Goal: Task Accomplishment & Management: Complete application form

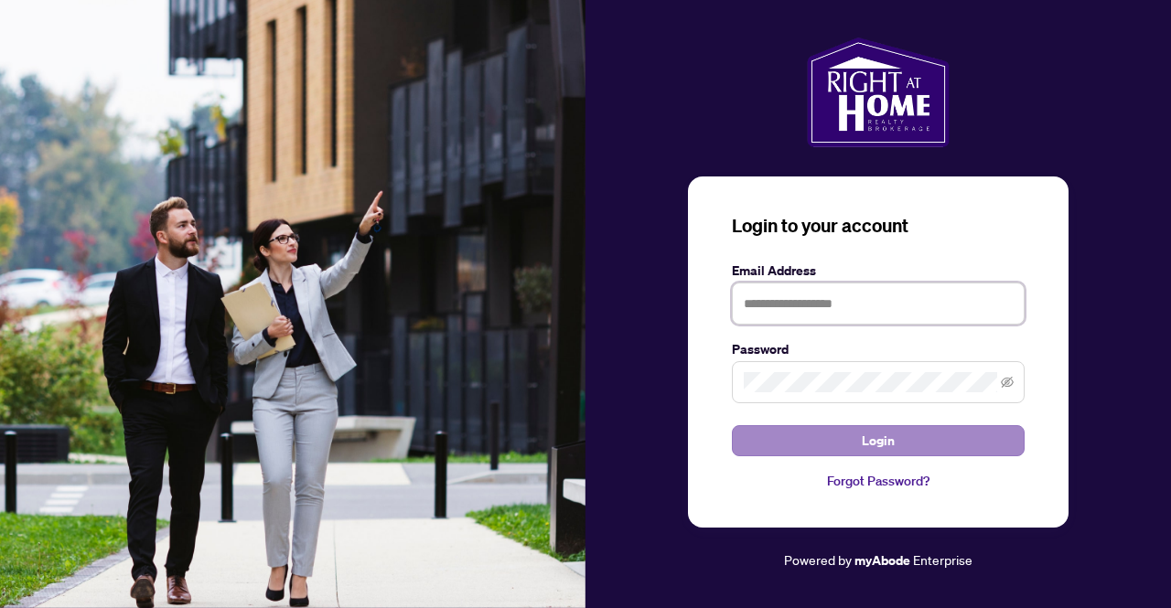
type input "**********"
click at [810, 438] on button "Login" at bounding box center [878, 440] width 293 height 31
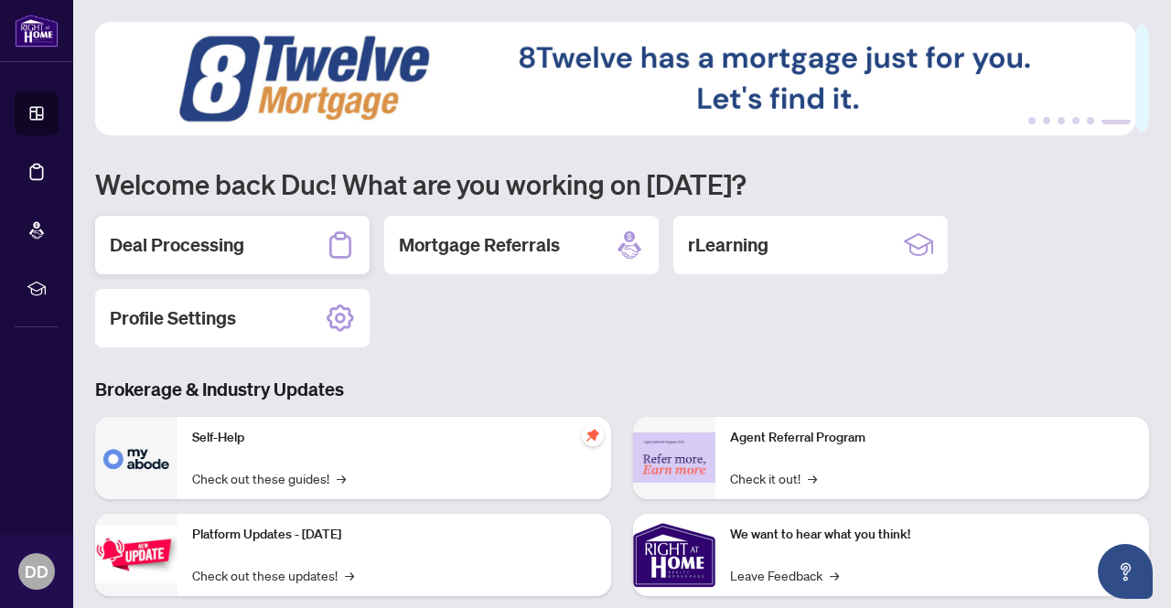
click at [263, 257] on div "Deal Processing" at bounding box center [232, 245] width 274 height 59
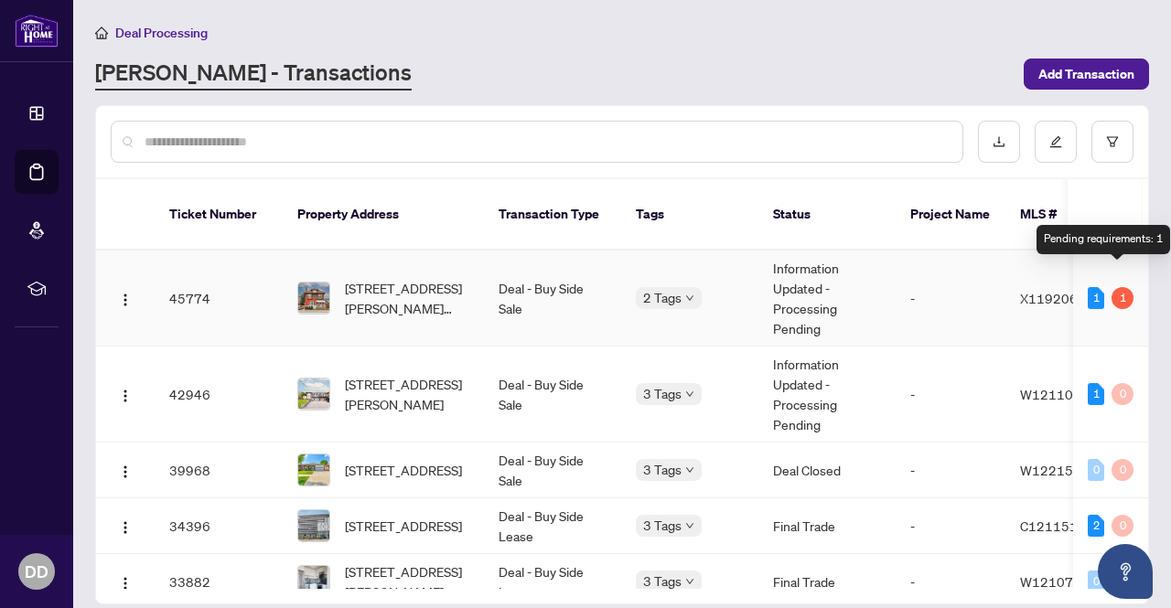
click at [1120, 287] on div "1" at bounding box center [1122, 298] width 22 height 22
click at [990, 282] on td "-" at bounding box center [950, 299] width 110 height 96
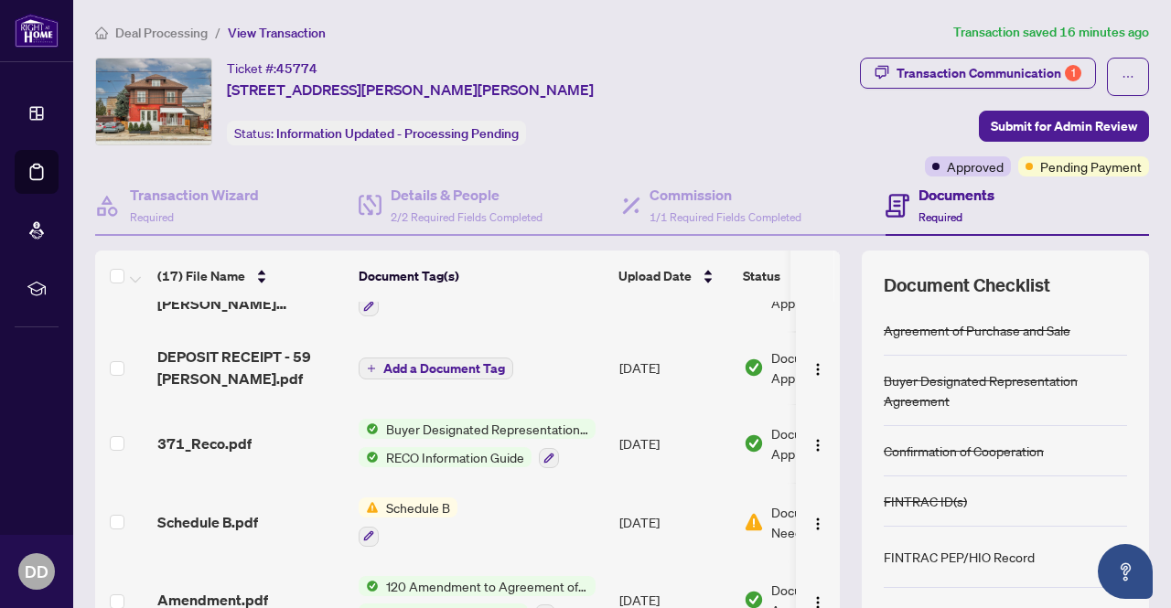
scroll to position [539, 0]
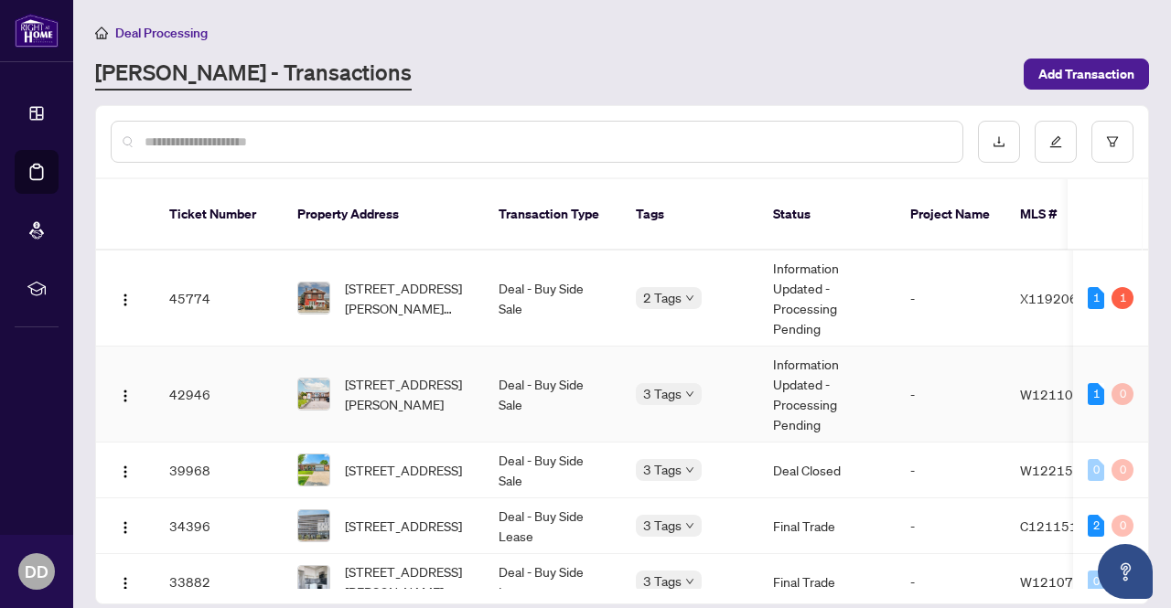
click at [970, 383] on td "-" at bounding box center [950, 395] width 110 height 96
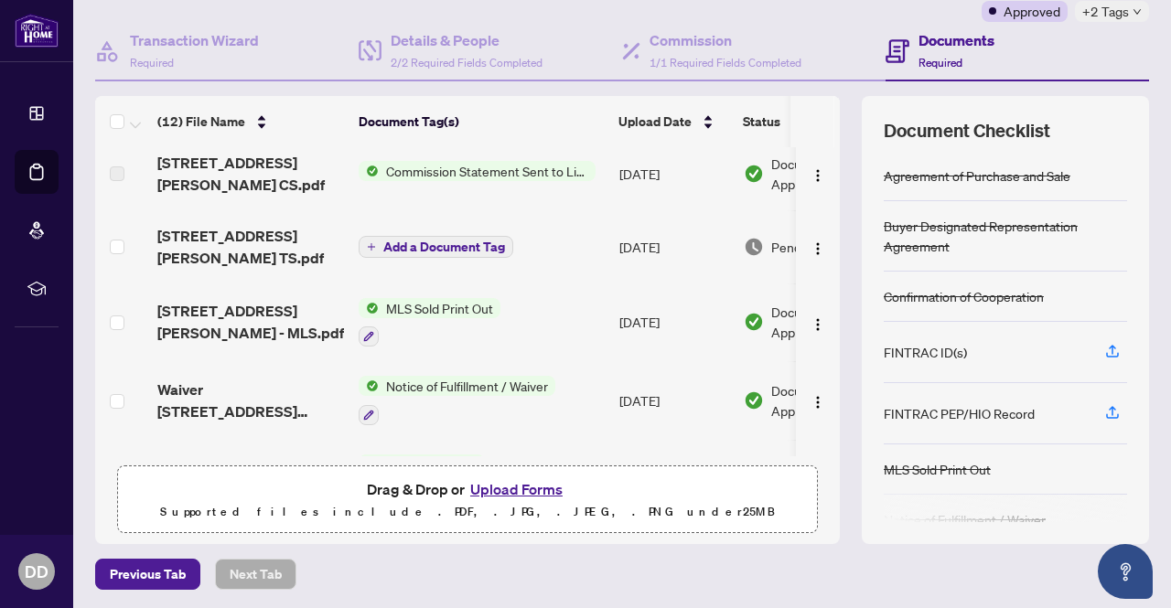
scroll to position [274, 0]
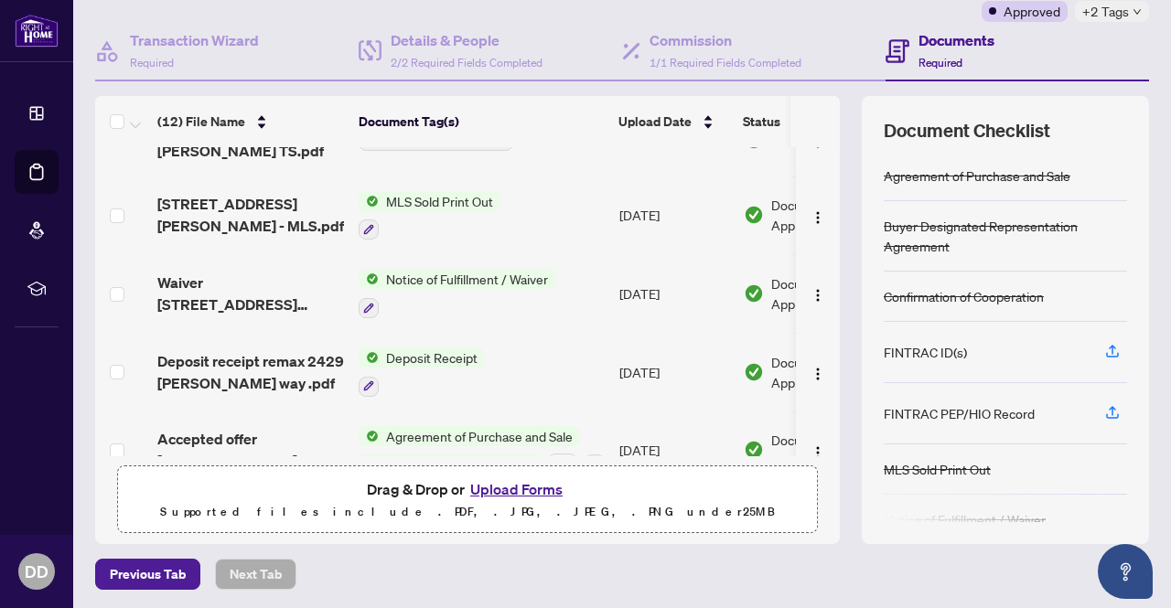
click at [507, 480] on button "Upload Forms" at bounding box center [516, 489] width 103 height 24
click at [488, 487] on button "Upload Forms" at bounding box center [516, 489] width 103 height 24
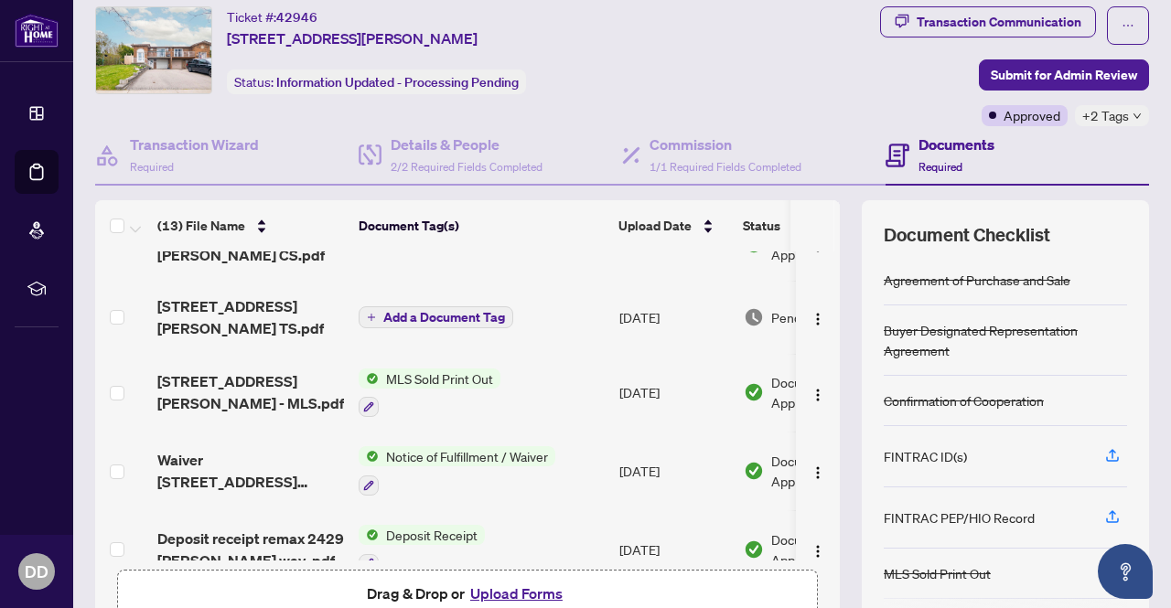
scroll to position [0, 0]
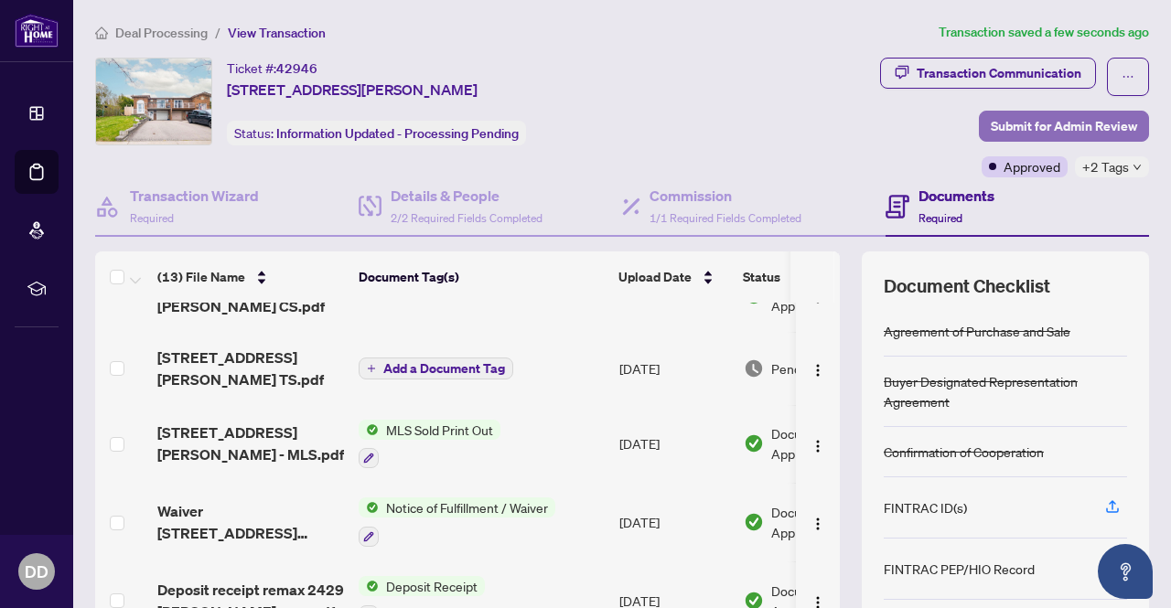
click at [1012, 116] on span "Submit for Admin Review" at bounding box center [1063, 126] width 146 height 29
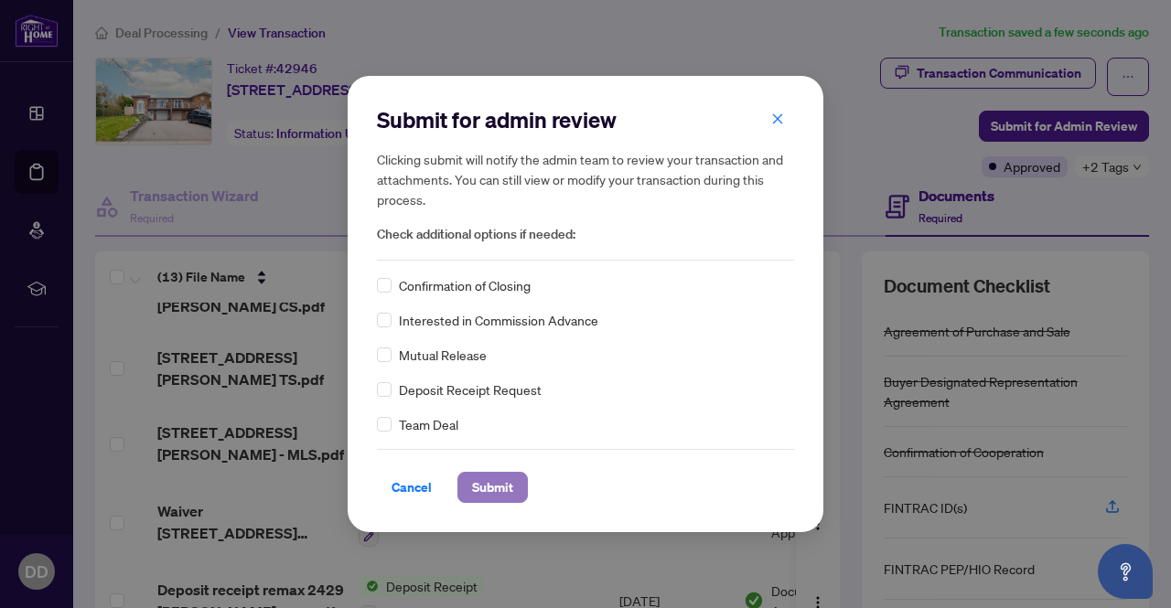
click at [489, 491] on span "Submit" at bounding box center [492, 487] width 41 height 29
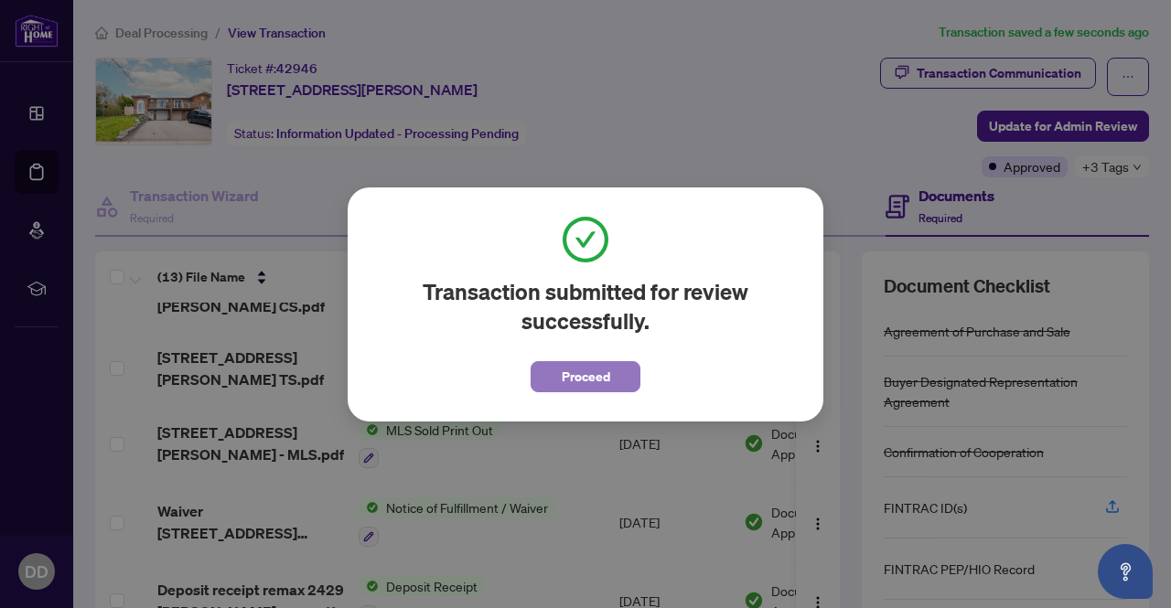
click at [562, 378] on span "Proceed" at bounding box center [586, 376] width 48 height 29
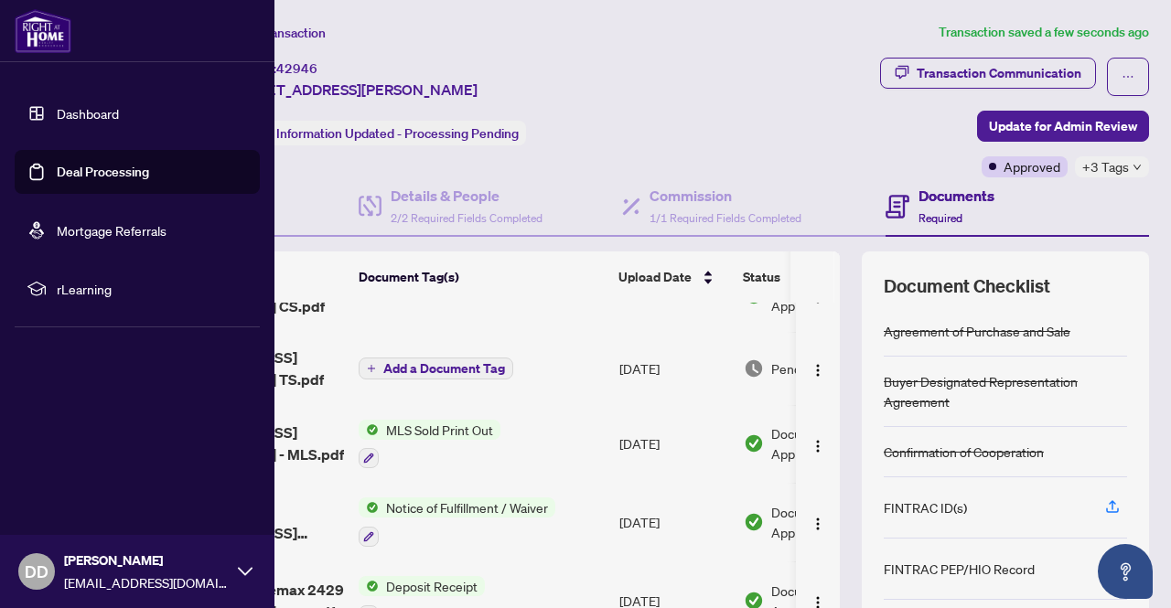
click at [77, 107] on link "Dashboard" at bounding box center [88, 113] width 62 height 16
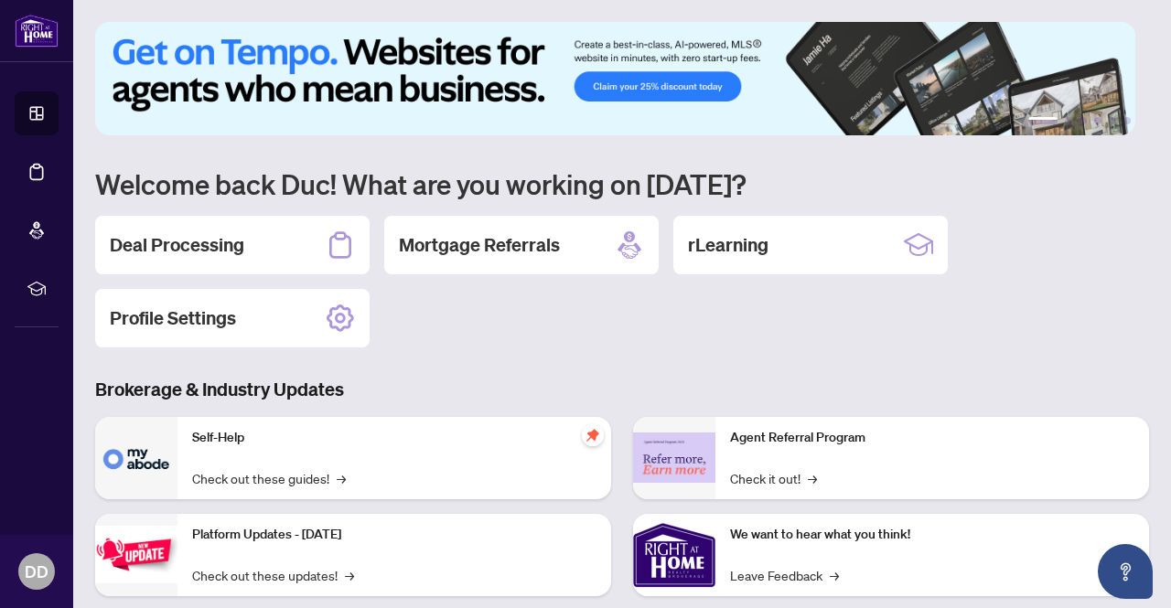
scroll to position [91, 0]
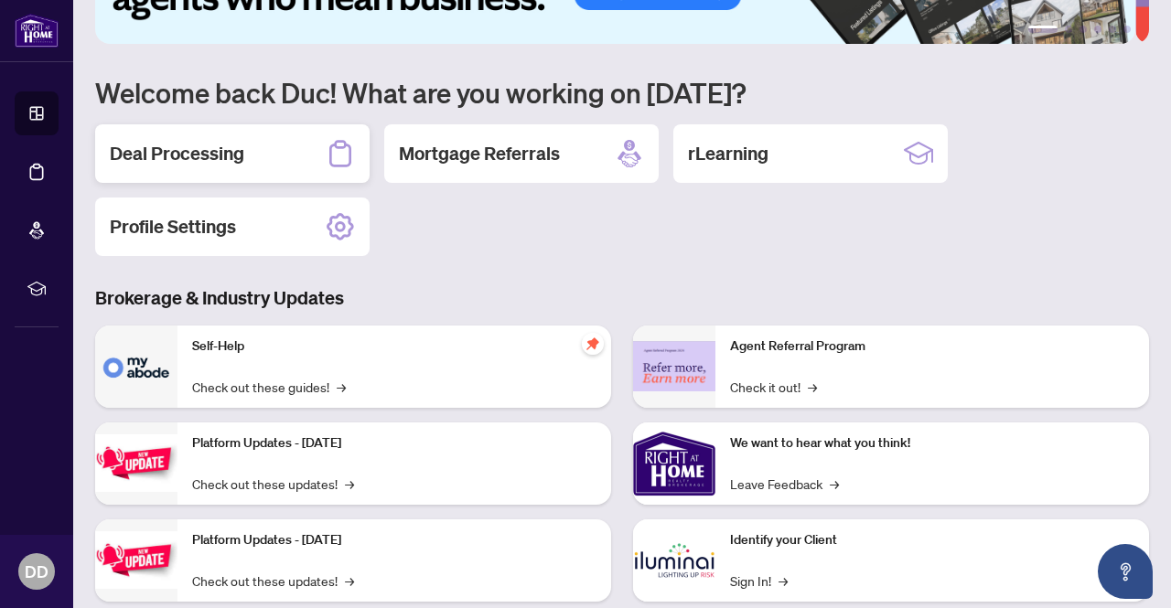
click at [242, 141] on h2 "Deal Processing" at bounding box center [177, 154] width 134 height 26
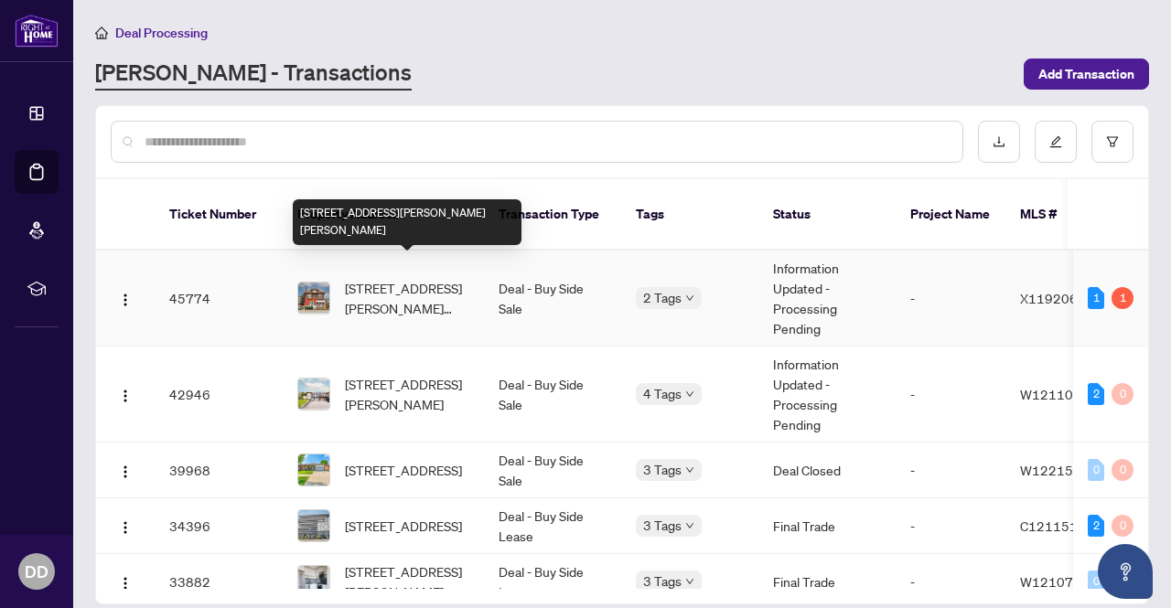
click at [424, 287] on span "[STREET_ADDRESS][PERSON_NAME][PERSON_NAME]" at bounding box center [407, 298] width 124 height 40
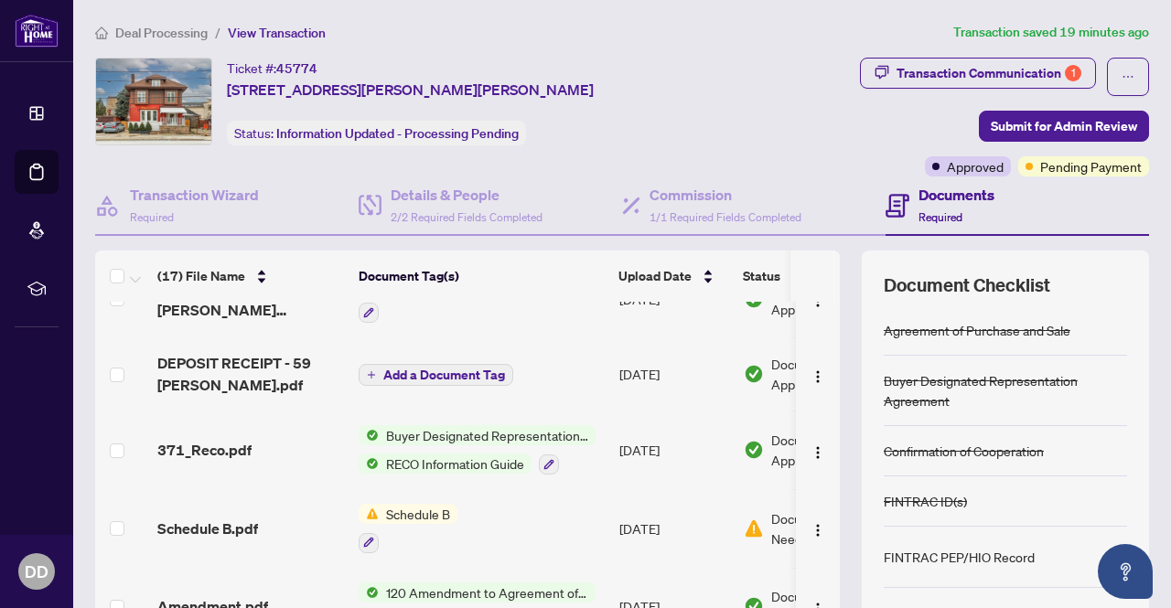
scroll to position [915, 0]
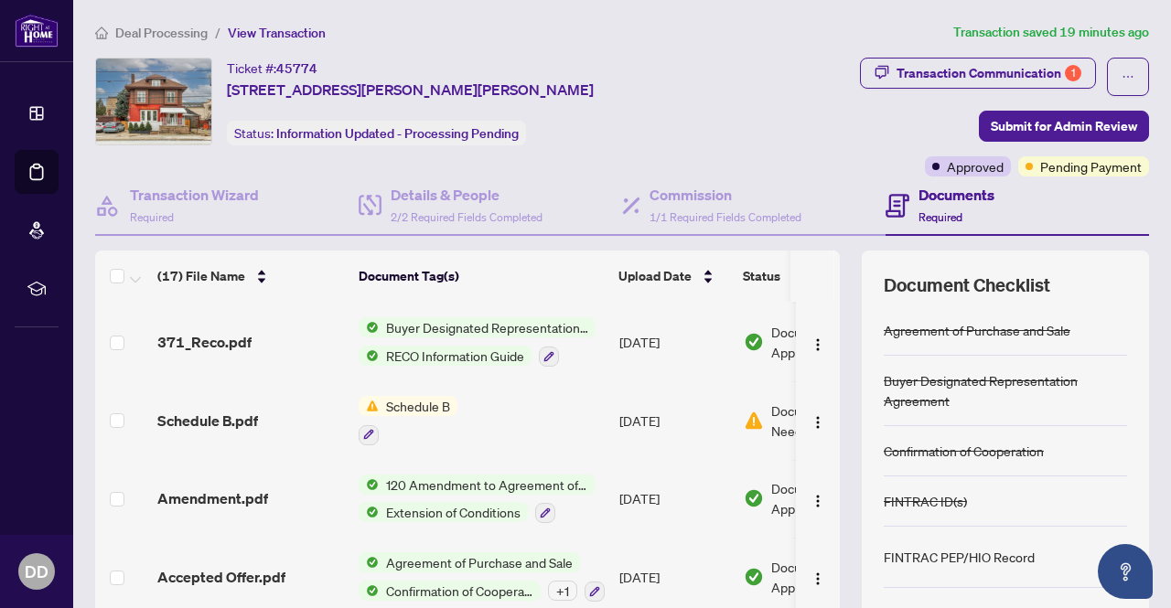
click at [407, 398] on span "Schedule B" at bounding box center [418, 406] width 79 height 20
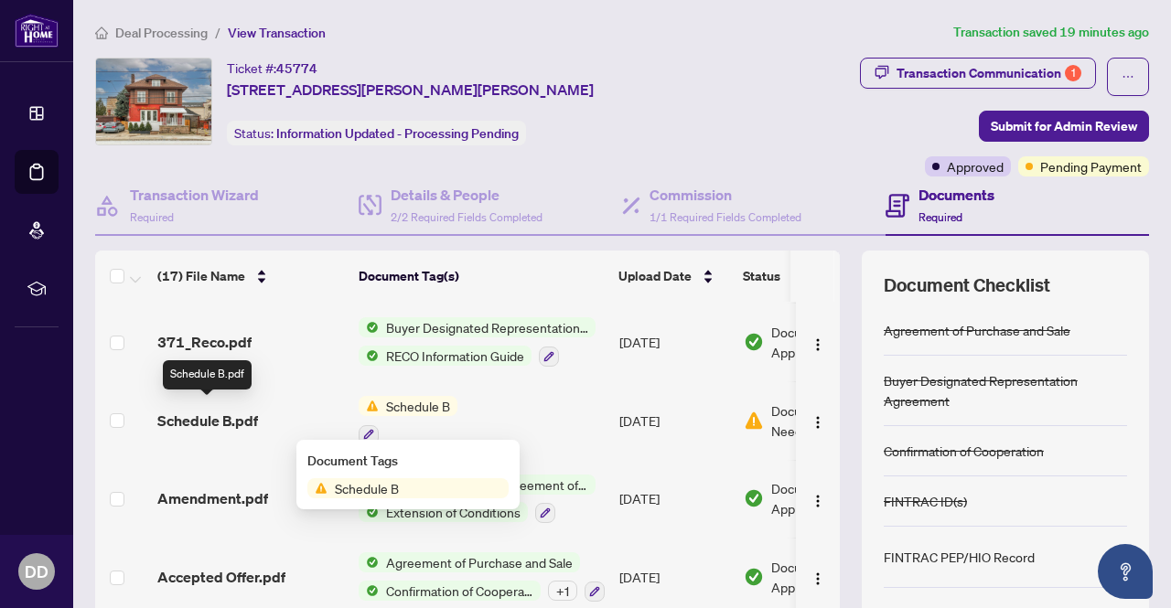
click at [205, 410] on span "Schedule B.pdf" at bounding box center [207, 421] width 101 height 22
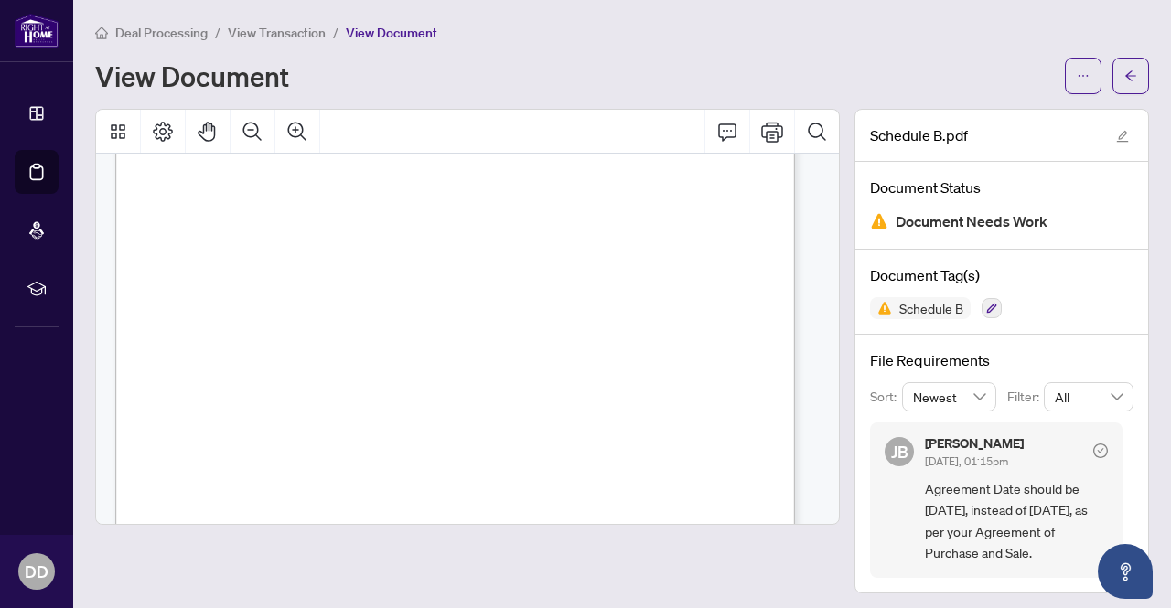
scroll to position [558, 0]
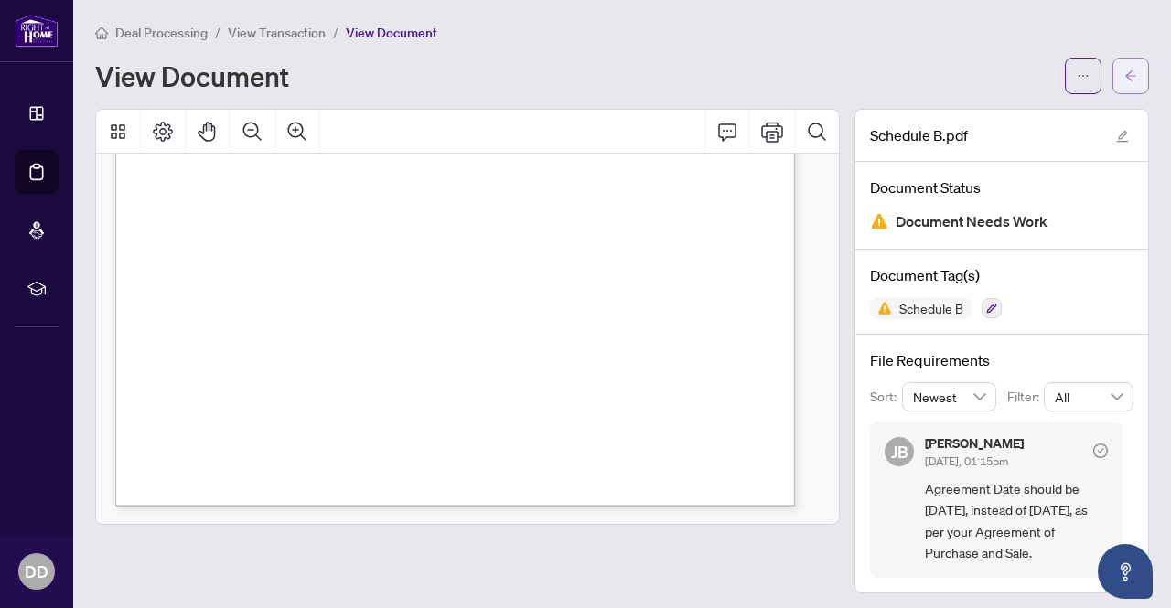
click at [1124, 72] on icon "arrow-left" at bounding box center [1130, 76] width 13 height 13
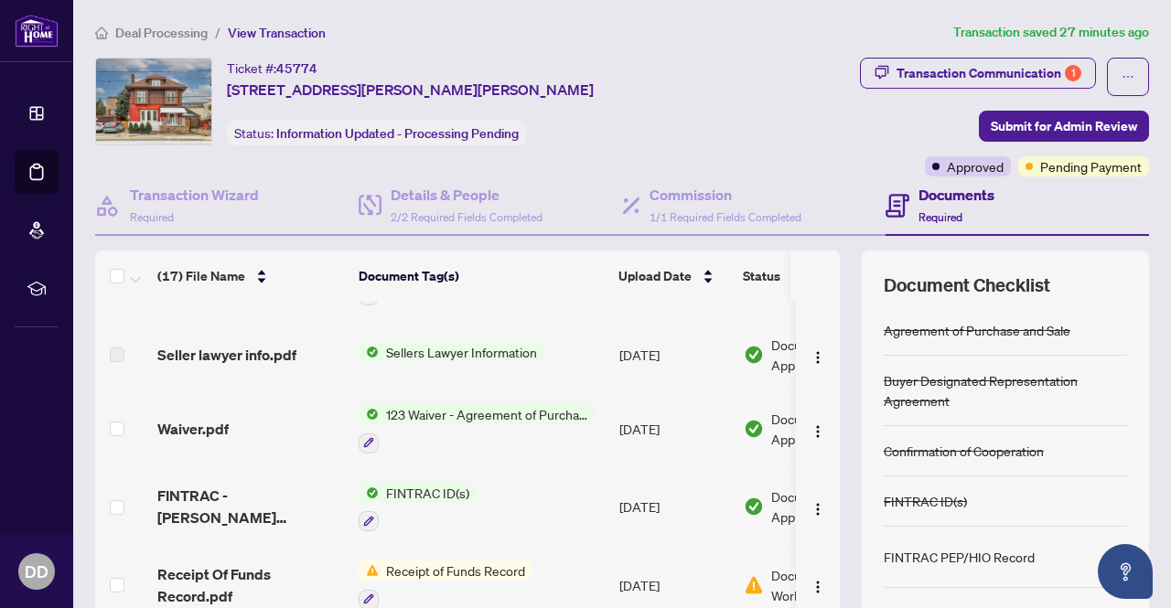
scroll to position [549, 0]
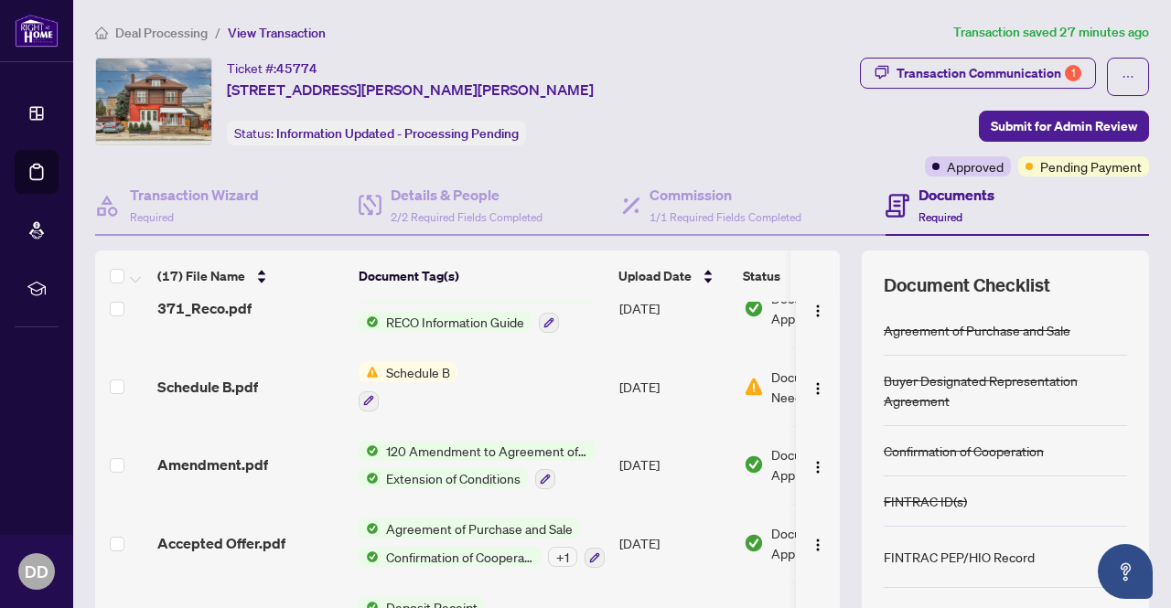
drag, startPoint x: 680, startPoint y: 603, endPoint x: 704, endPoint y: 591, distance: 26.6
click at [709, 594] on tbody "FINTRAC - Receipt Of Funds Record.pdf Deposit Receipt [DATE] Document Approved …" at bounding box center [515, 6] width 840 height 1307
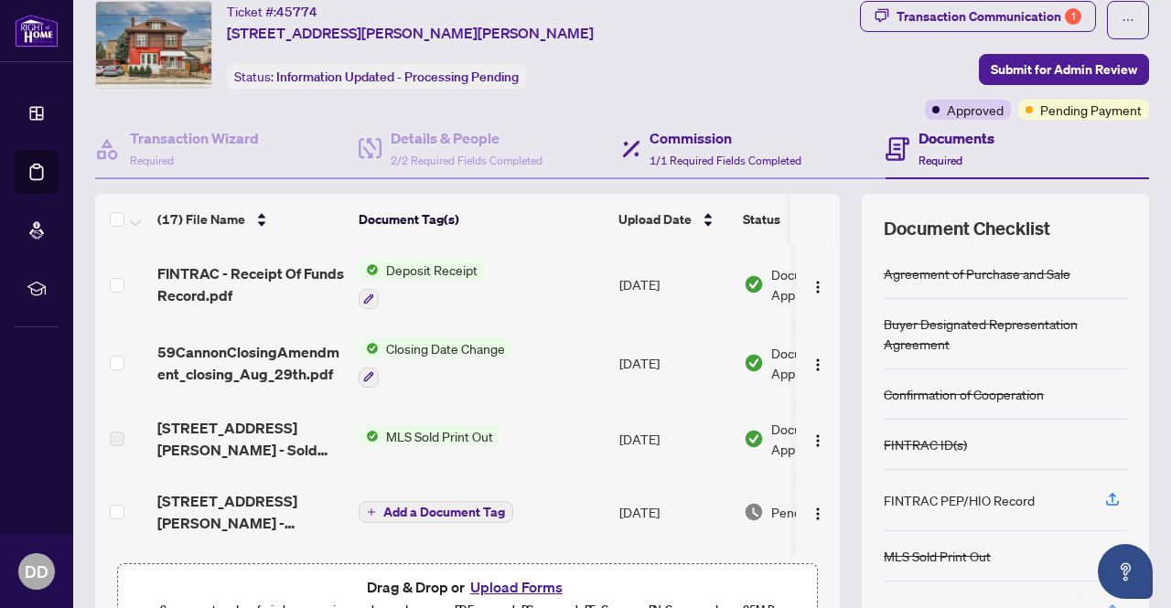
scroll to position [0, 0]
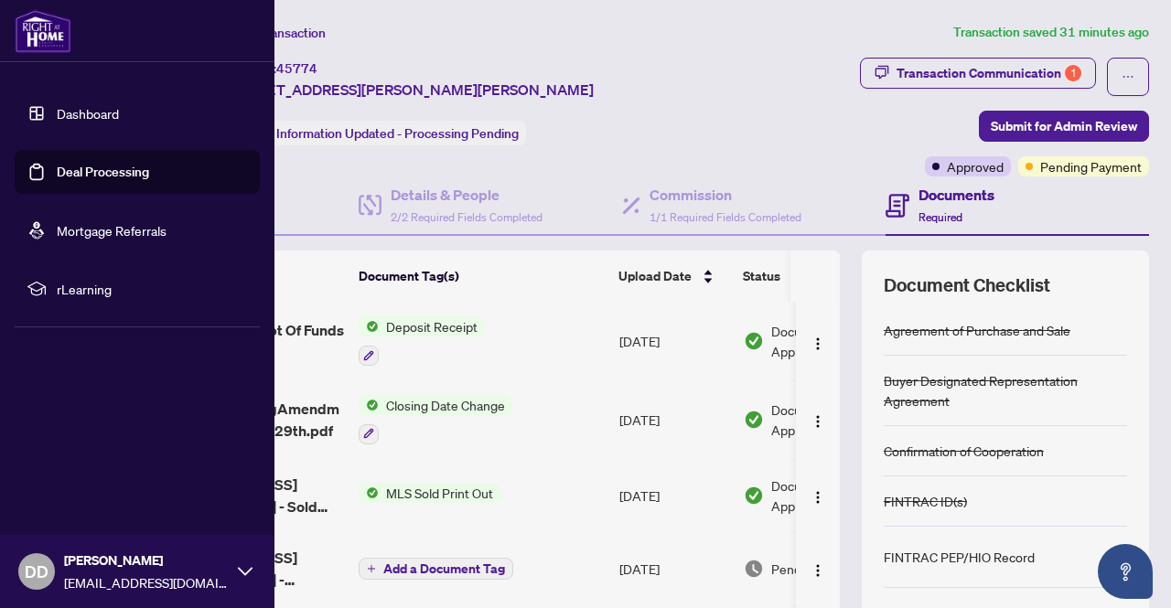
click at [80, 112] on link "Dashboard" at bounding box center [88, 113] width 62 height 16
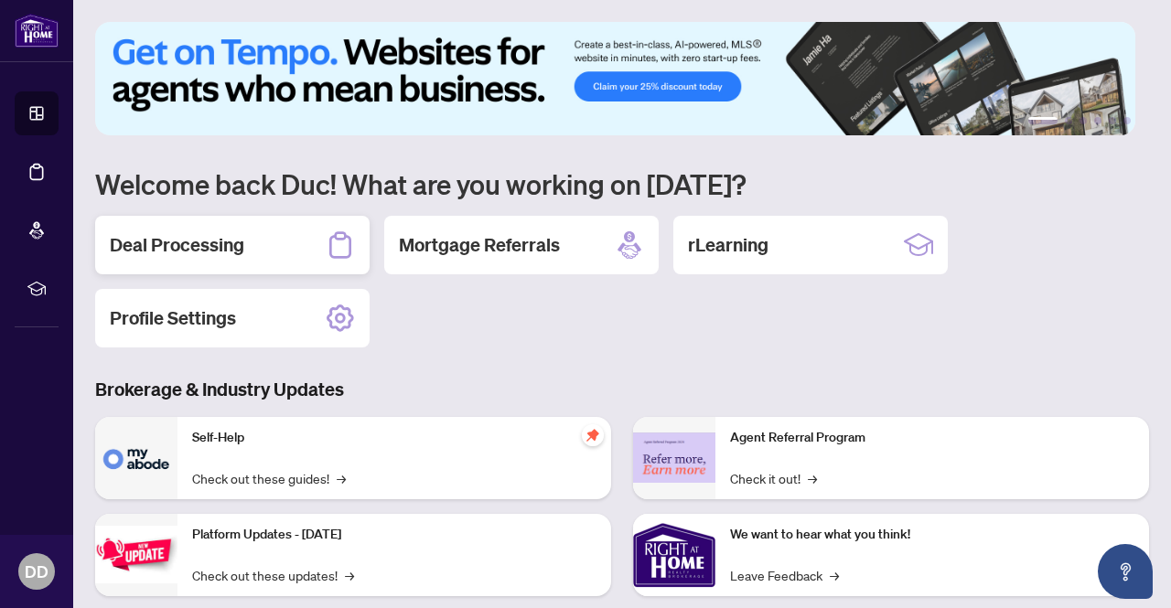
click at [269, 246] on div "Deal Processing" at bounding box center [232, 245] width 274 height 59
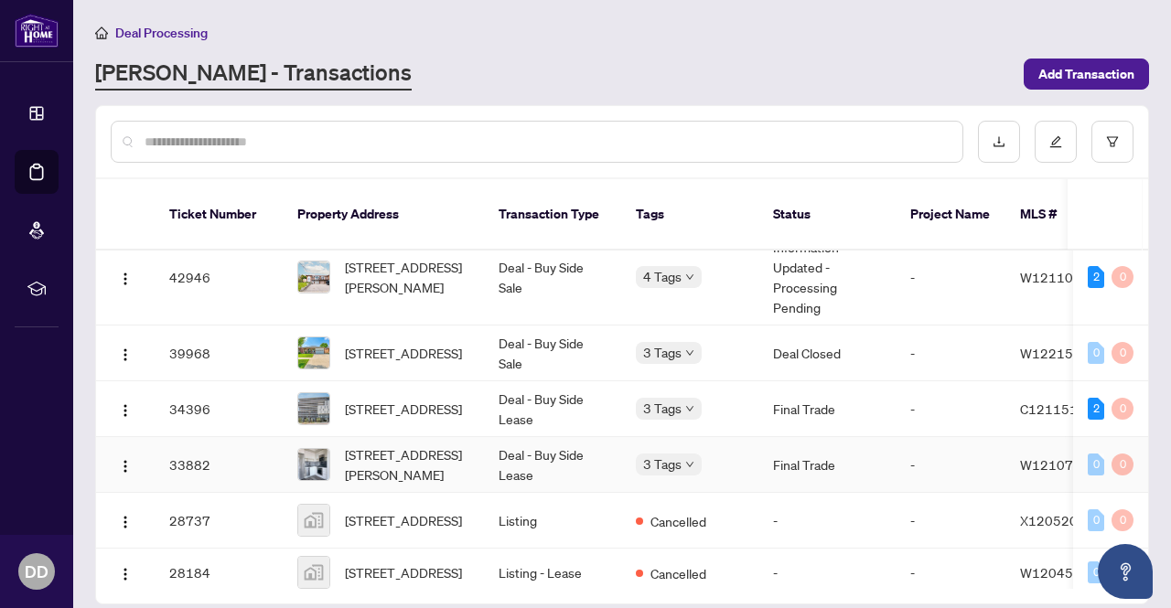
scroll to position [183, 0]
